Goal: Information Seeking & Learning: Learn about a topic

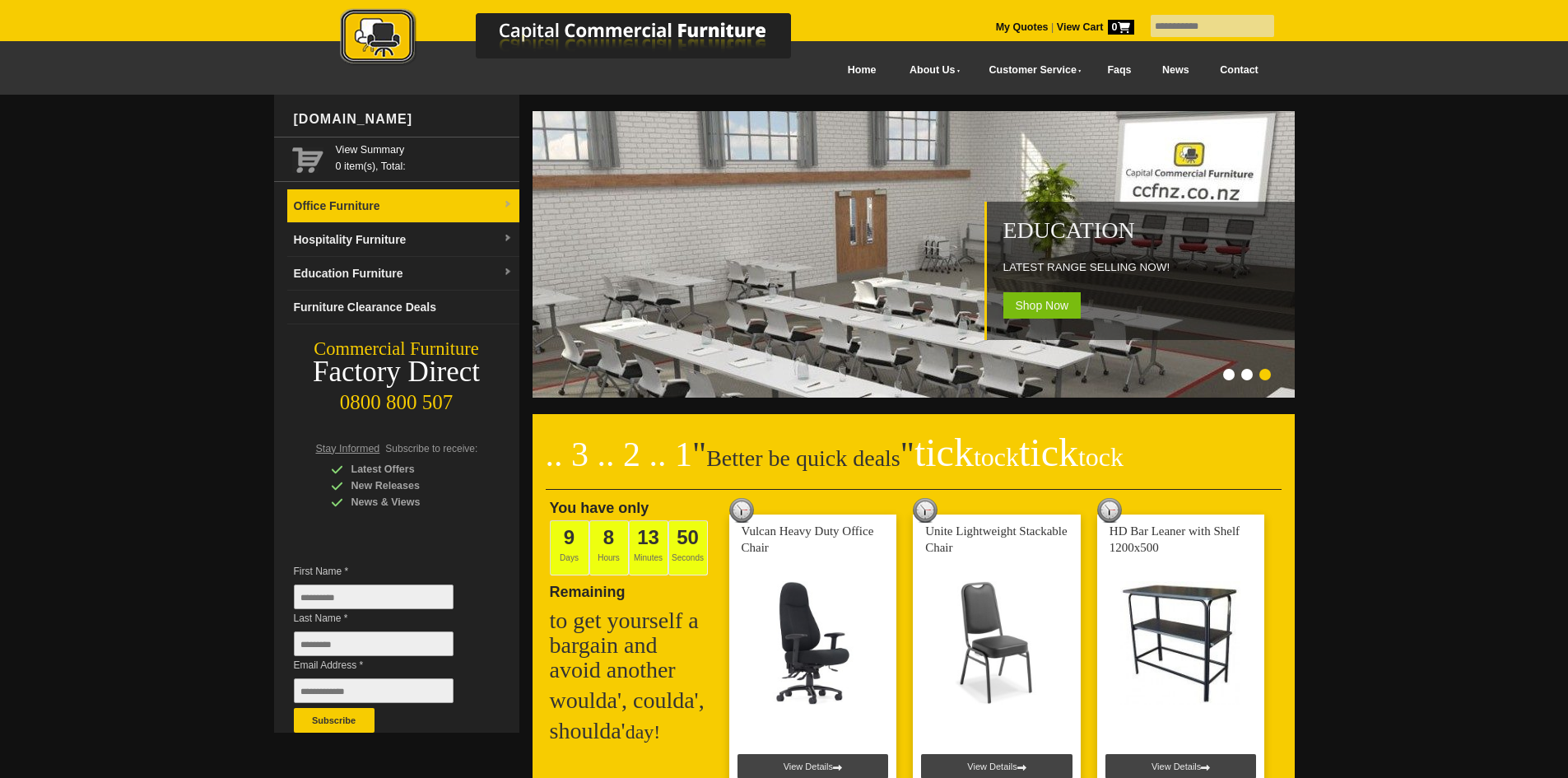
click at [396, 200] on link "Office Furniture" at bounding box center [403, 206] width 232 height 34
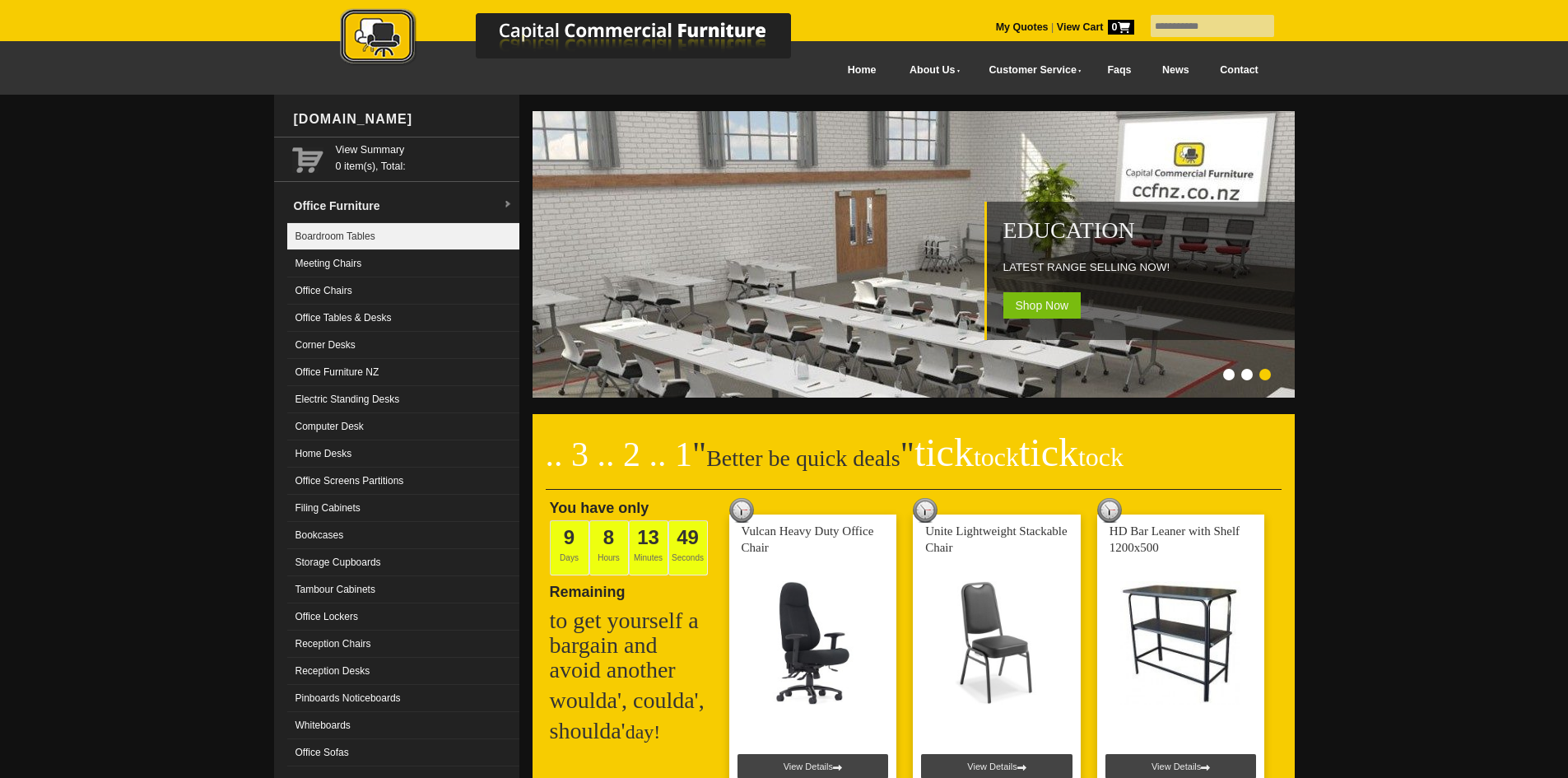
click at [380, 228] on link "Boardroom Tables" at bounding box center [403, 237] width 232 height 27
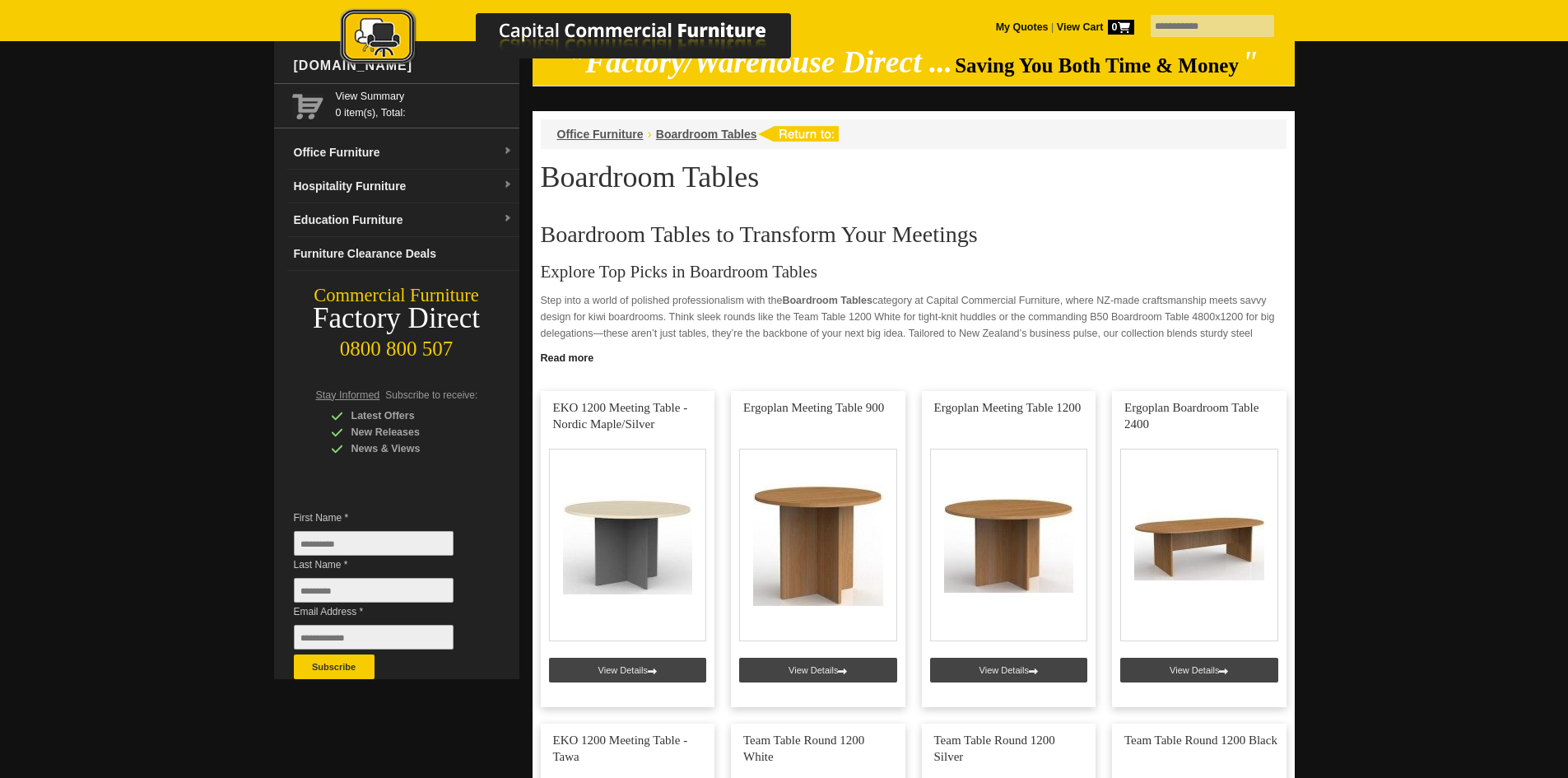
scroll to position [16, 0]
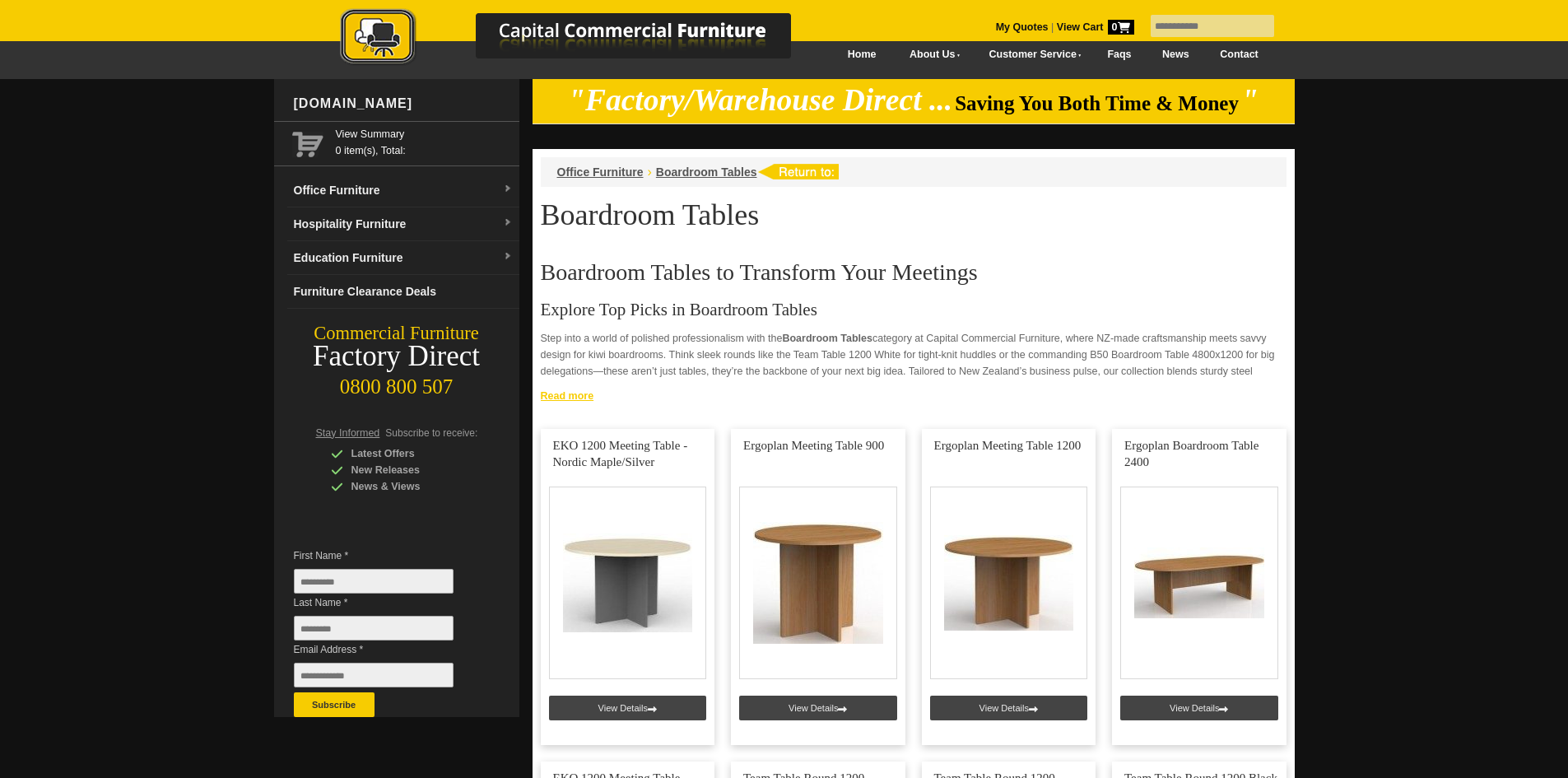
click at [592, 403] on link "Read more" at bounding box center [914, 394] width 762 height 20
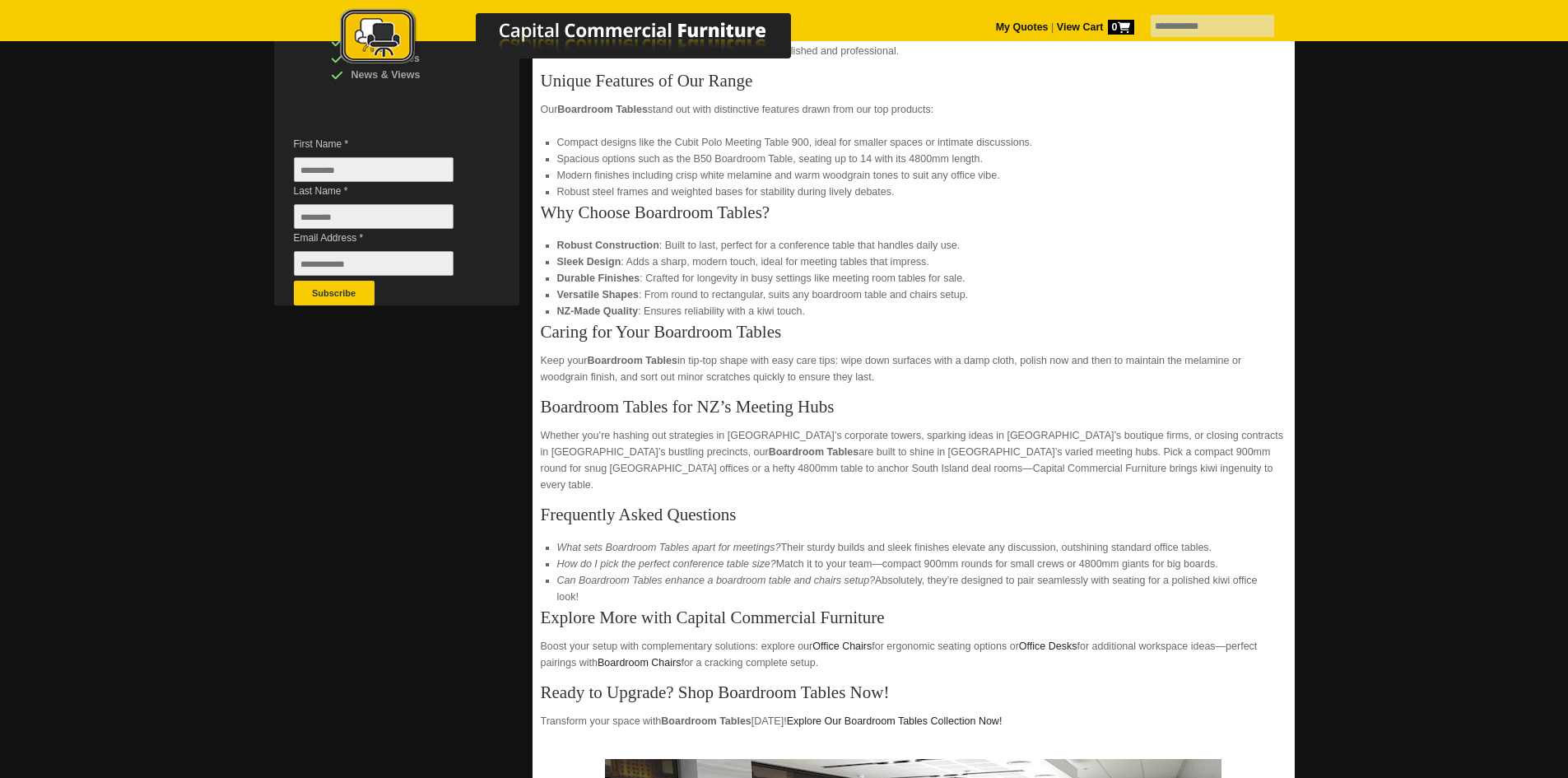
scroll to position [675, 0]
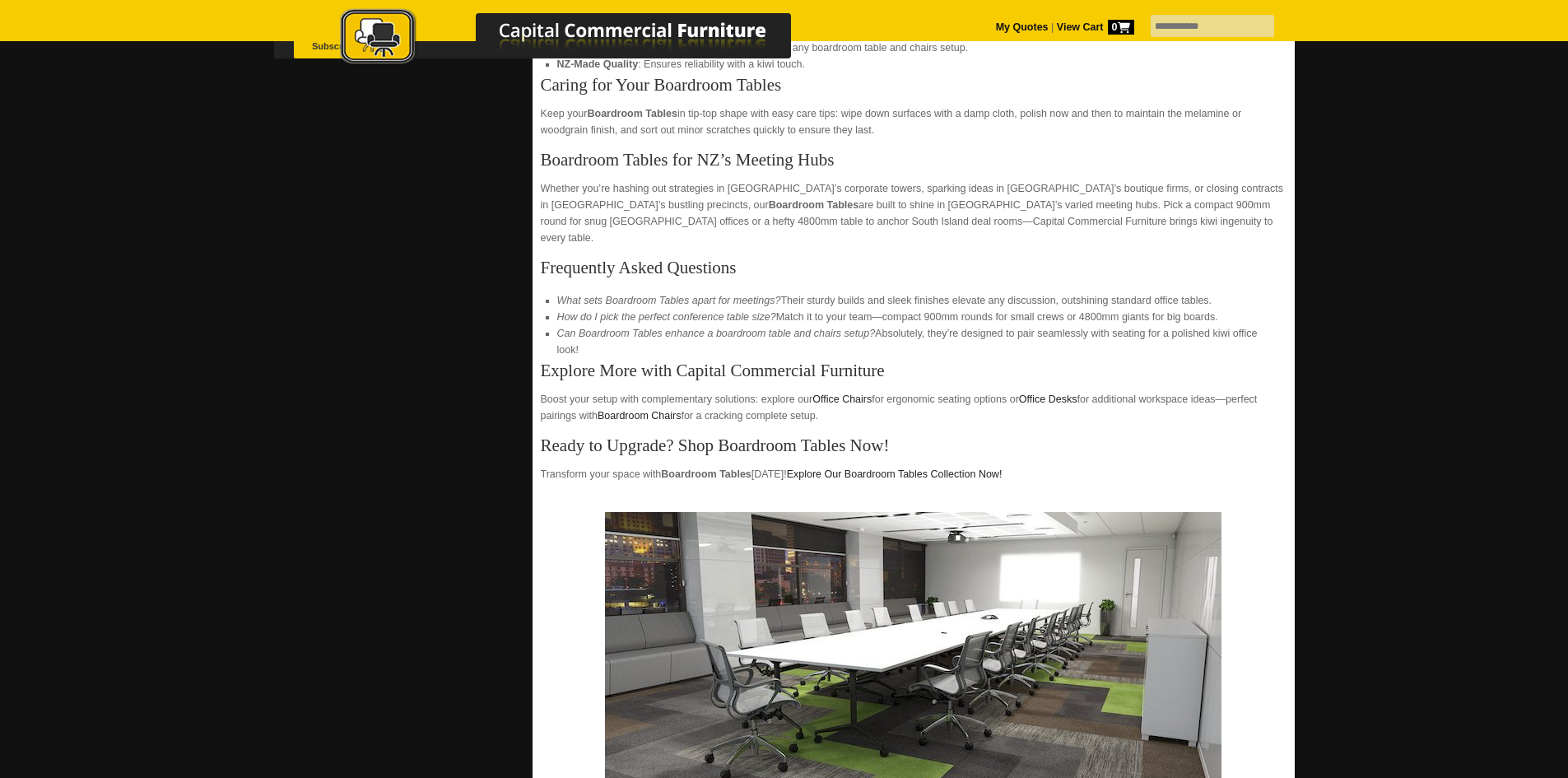
drag, startPoint x: 785, startPoint y: 284, endPoint x: 1213, endPoint y: 282, distance: 428.0
click at [1213, 292] on li "What sets Boardroom Tables apart for meetings? Their sturdy builds and sleek fi…" at bounding box center [914, 300] width 713 height 17
drag, startPoint x: 784, startPoint y: 300, endPoint x: 1260, endPoint y: 301, distance: 476.0
click at [1260, 309] on li "How do I pick the perfect conference table size? Match it to your team—compact …" at bounding box center [914, 317] width 713 height 17
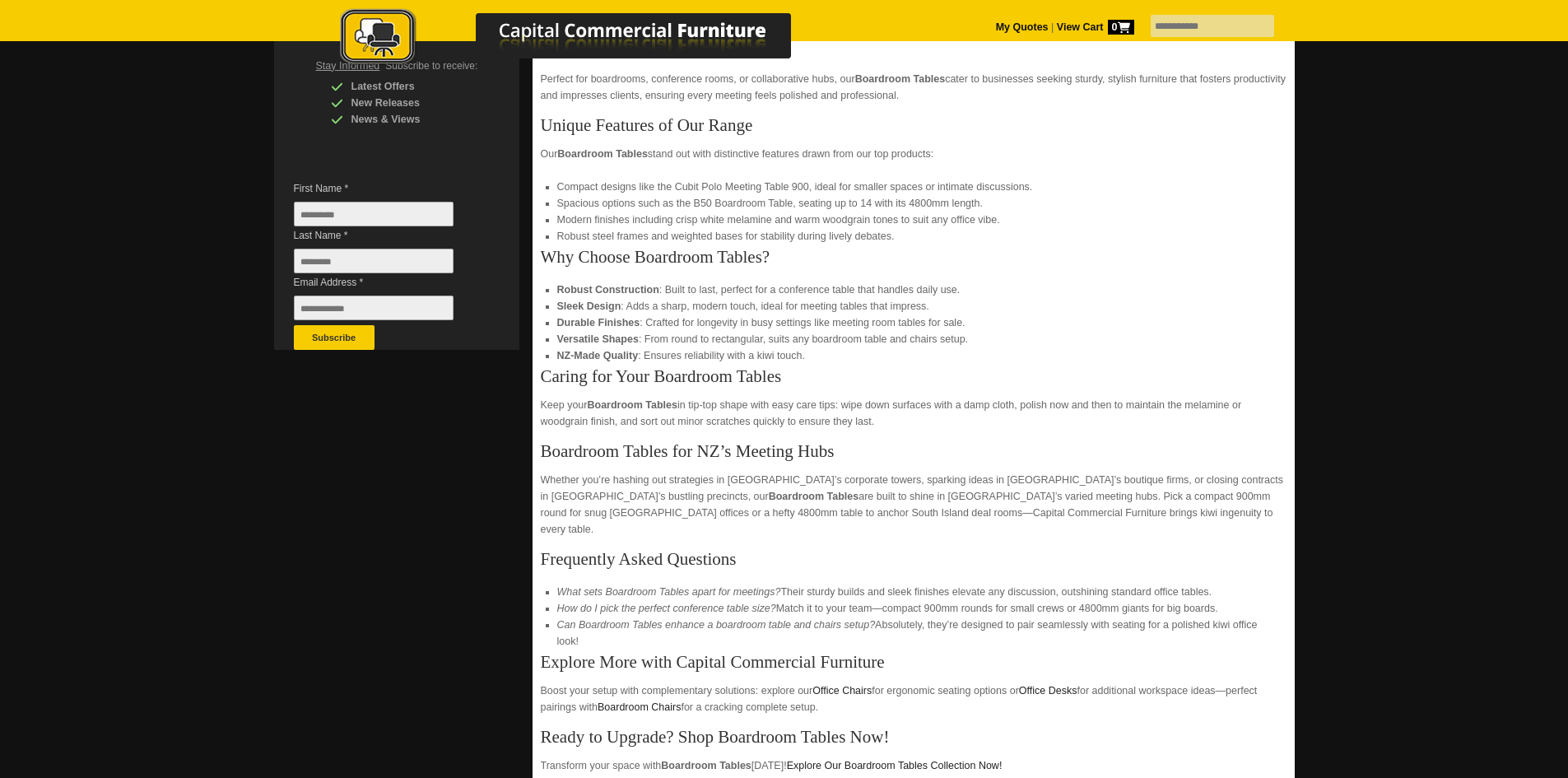
scroll to position [411, 0]
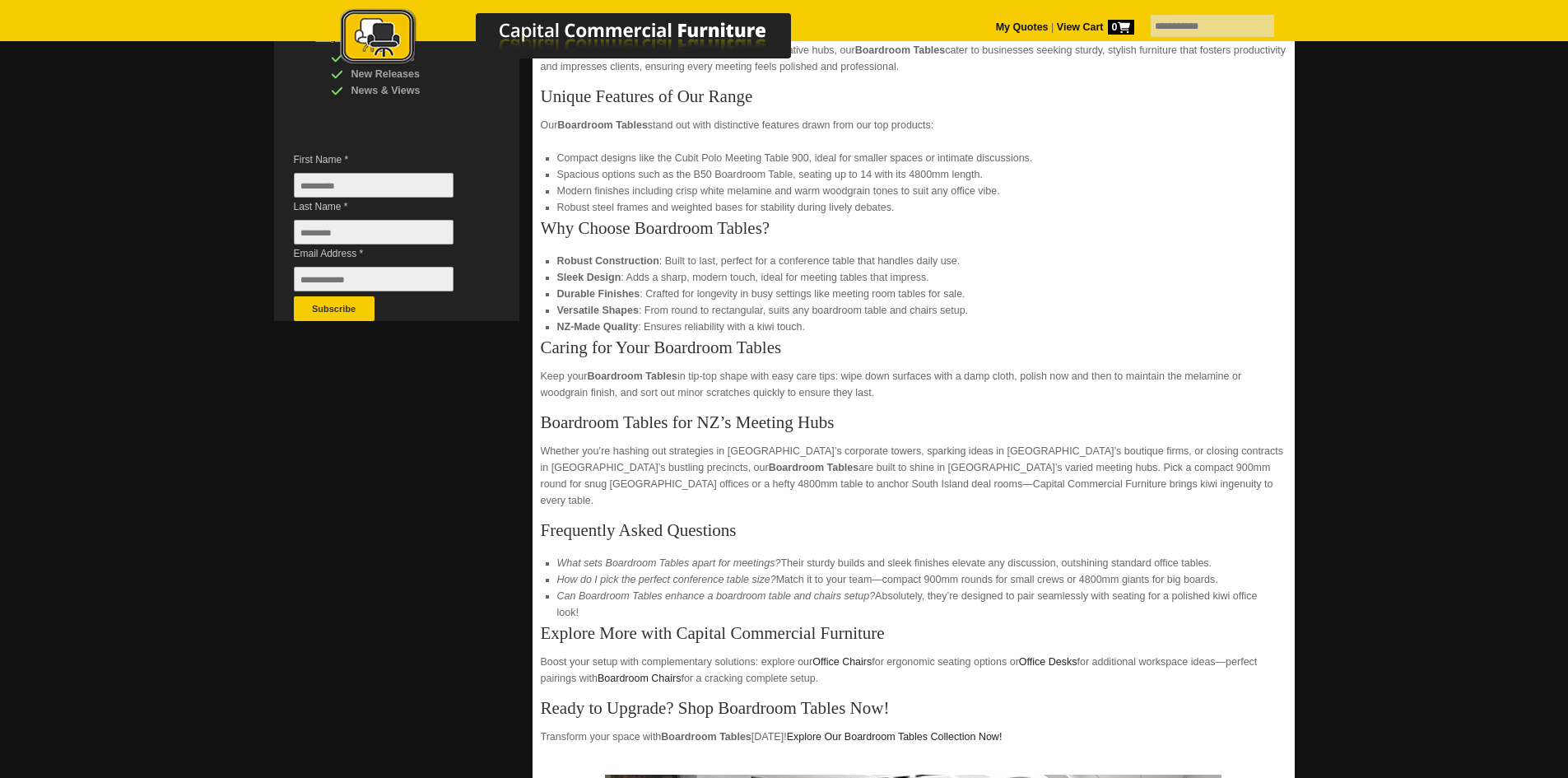
drag, startPoint x: 1372, startPoint y: 166, endPoint x: 1362, endPoint y: 128, distance: 39.3
click at [1091, 404] on div "Boardroom Tables to Transform Your Meetings Explore Top Picks in Boardroom Tabl…" at bounding box center [913, 480] width 746 height 1230
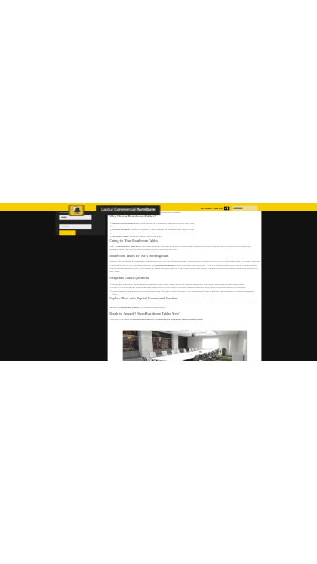
scroll to position [591, 0]
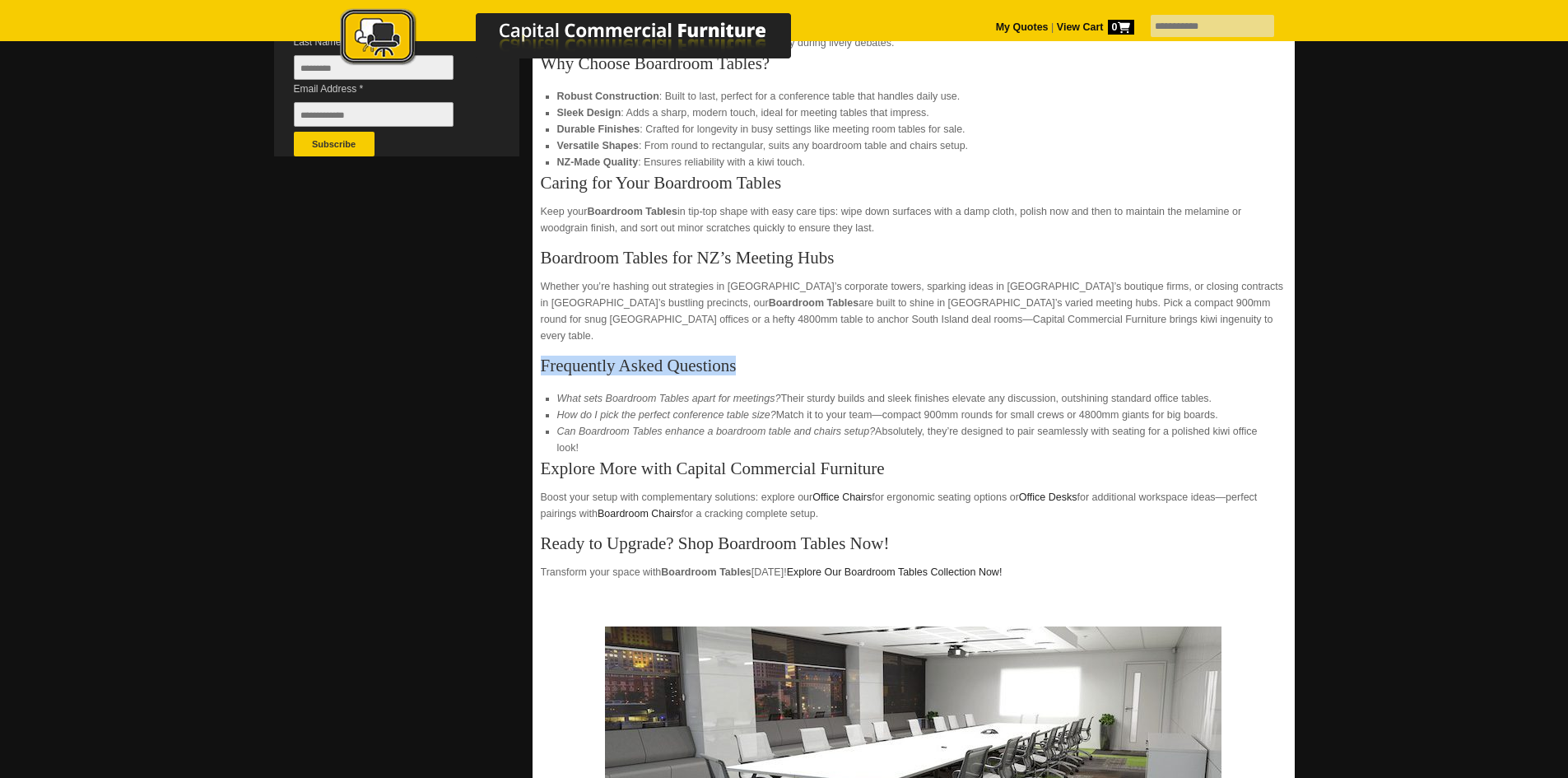
drag, startPoint x: 740, startPoint y: 350, endPoint x: 544, endPoint y: 354, distance: 196.0
click at [544, 358] on h3 "Frequently Asked Questions" at bounding box center [913, 366] width 746 height 17
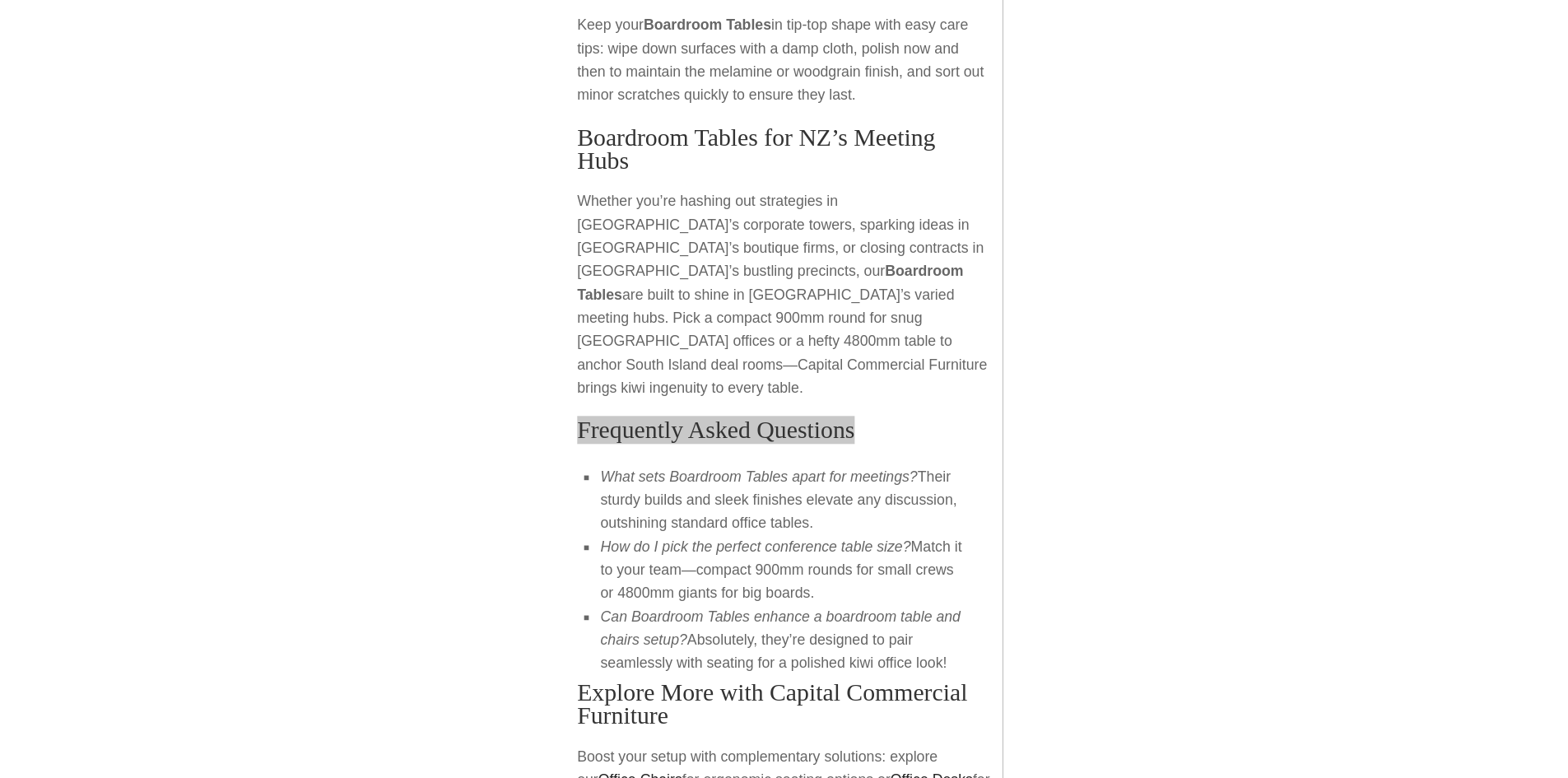
scroll to position [1235, 0]
